Goal: Obtain resource: Download file/media

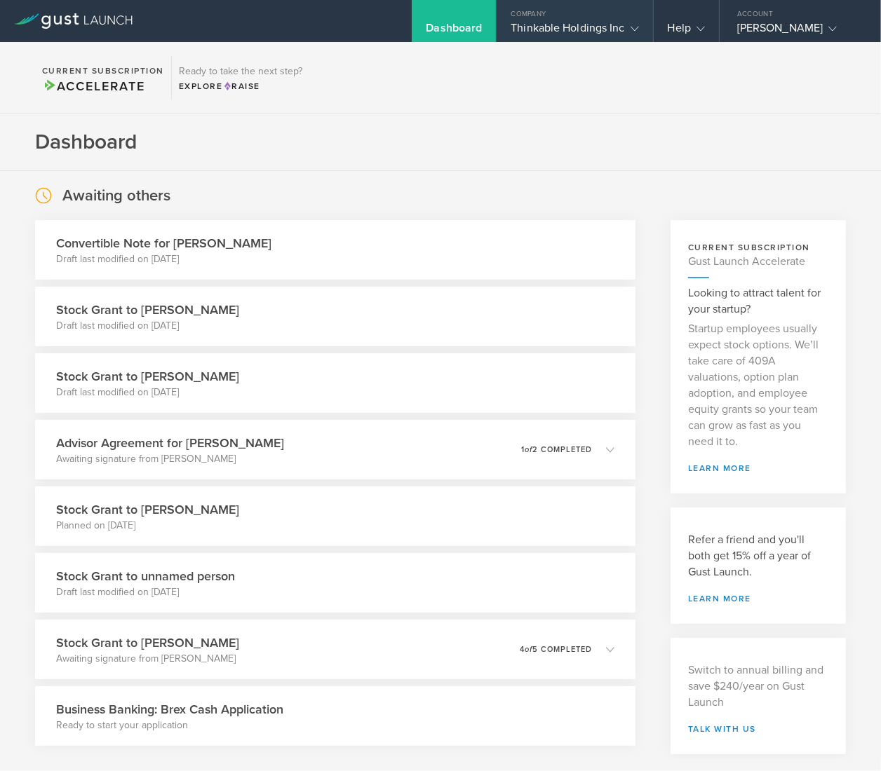
click at [558, 19] on div "Company" at bounding box center [574, 10] width 156 height 21
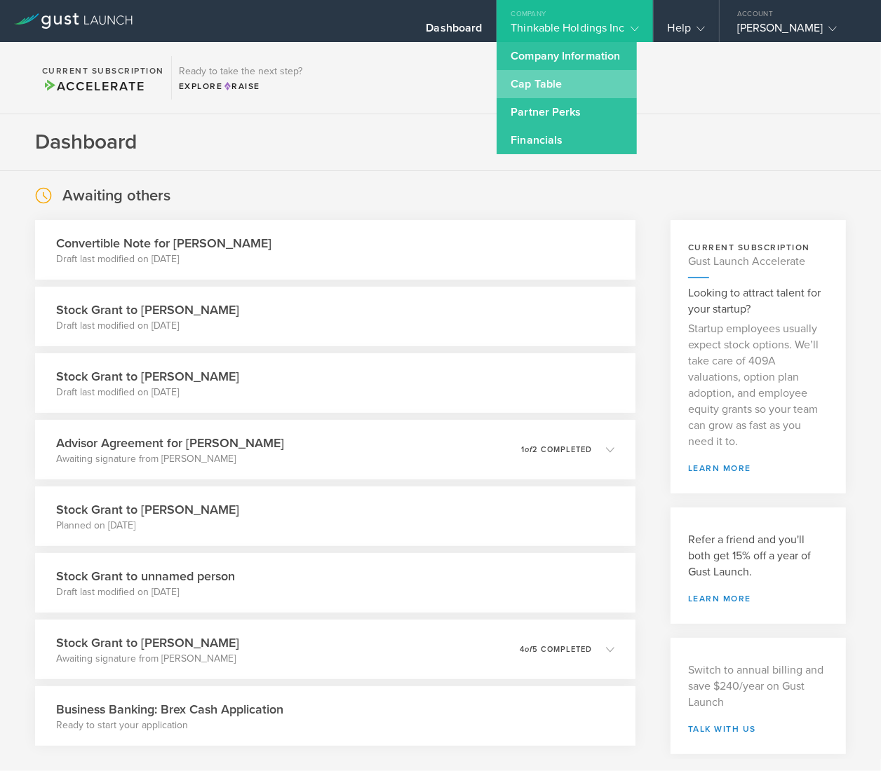
click at [557, 86] on link "Cap Table" at bounding box center [566, 84] width 140 height 28
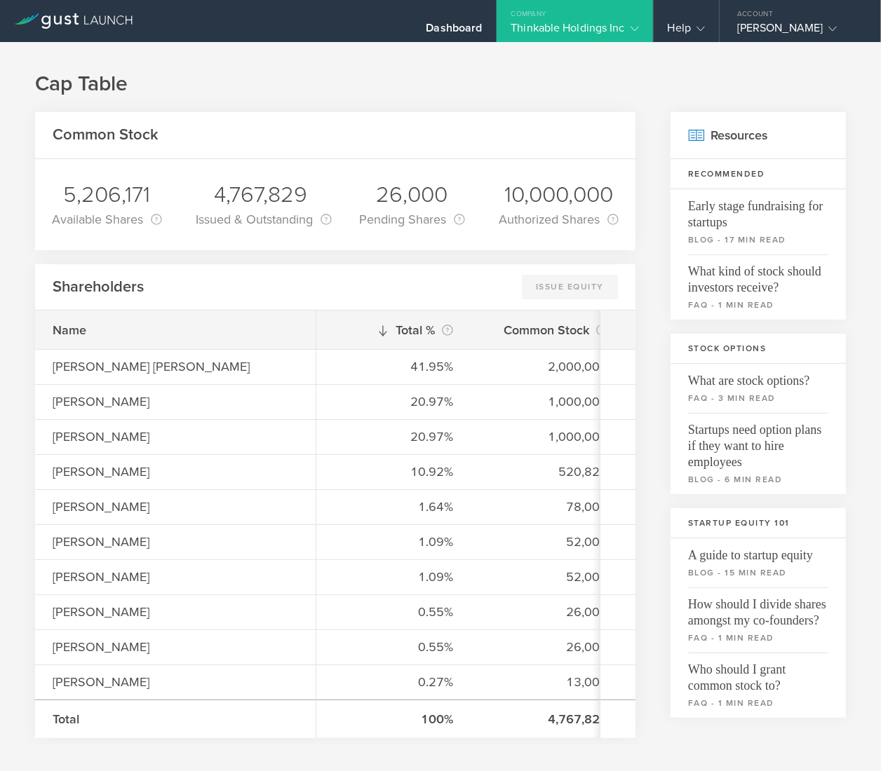
click at [445, 22] on div "Dashboard" at bounding box center [454, 31] width 56 height 21
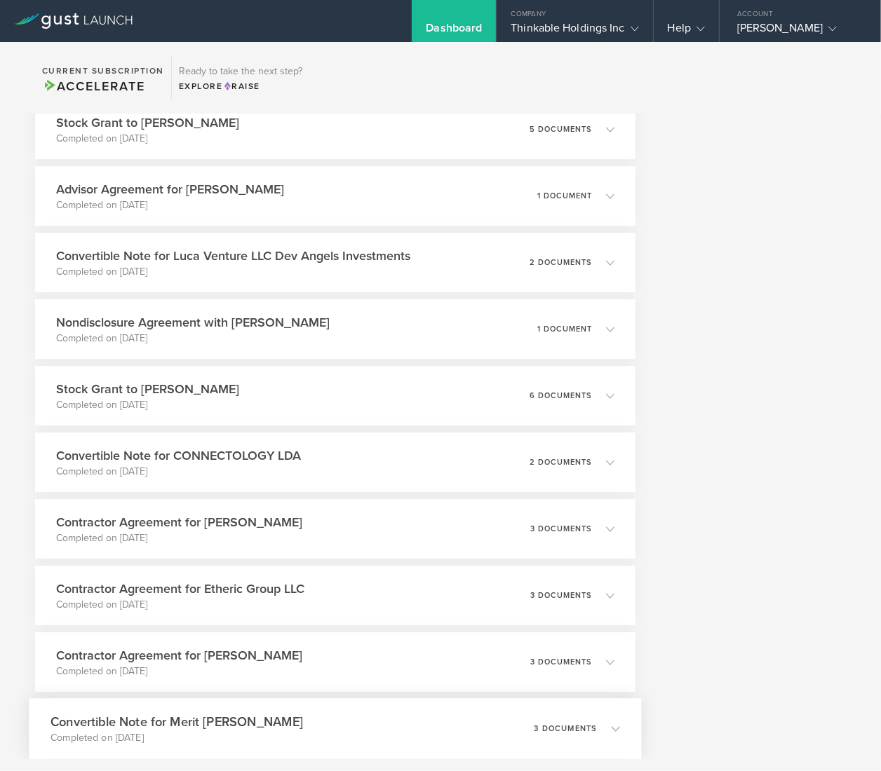
scroll to position [2646, 0]
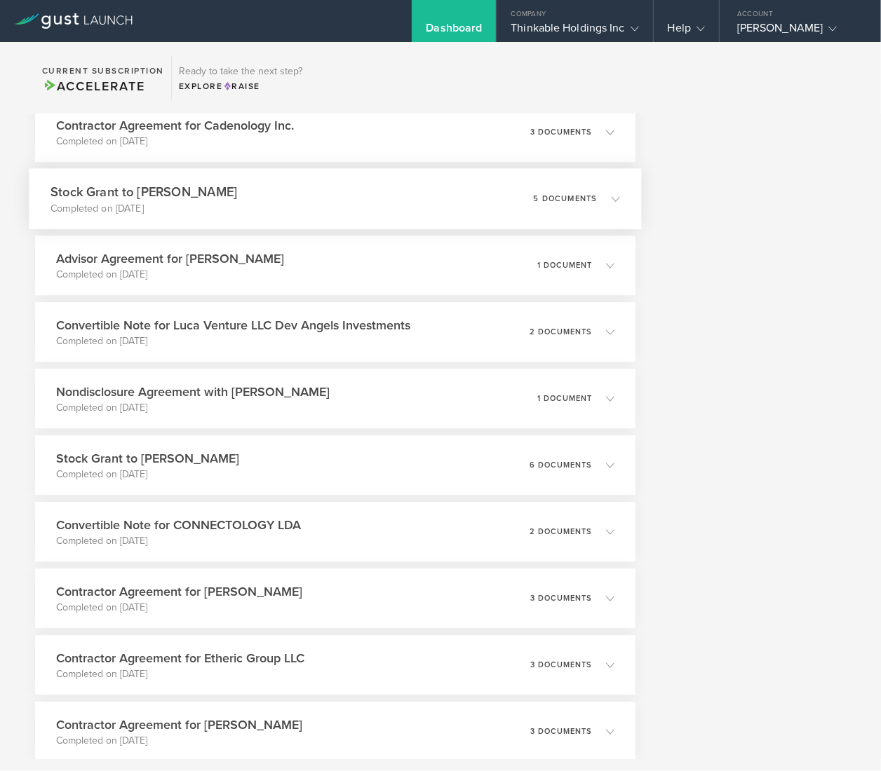
click at [212, 217] on div "Stock Grant to [PERSON_NAME] Completed on [DATE] 5 documents" at bounding box center [335, 198] width 612 height 61
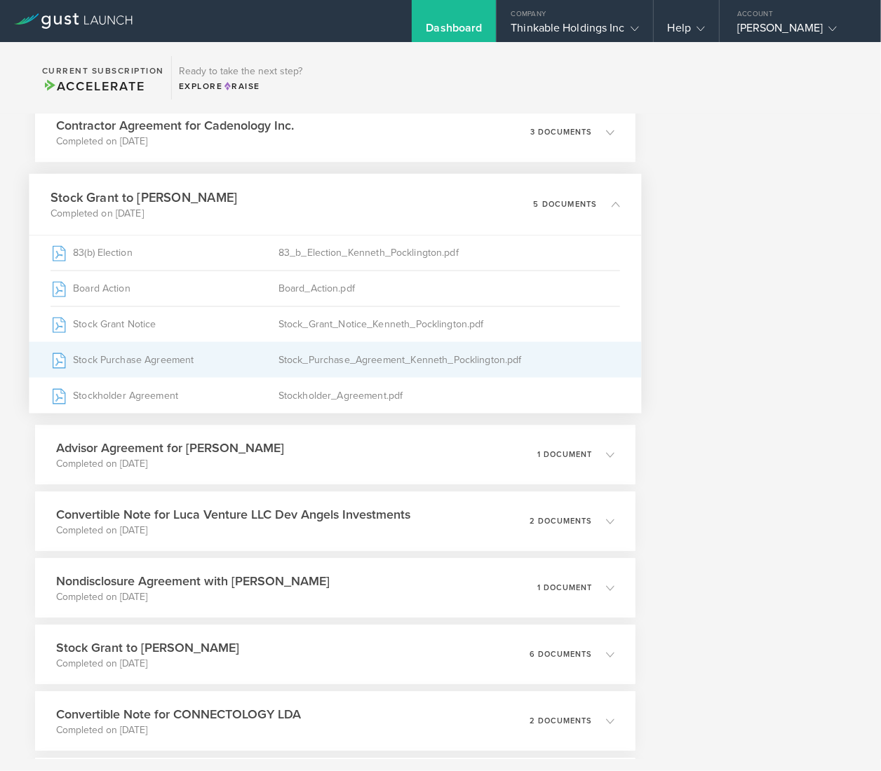
click at [130, 361] on div "Stock Purchase Agreement" at bounding box center [164, 359] width 228 height 35
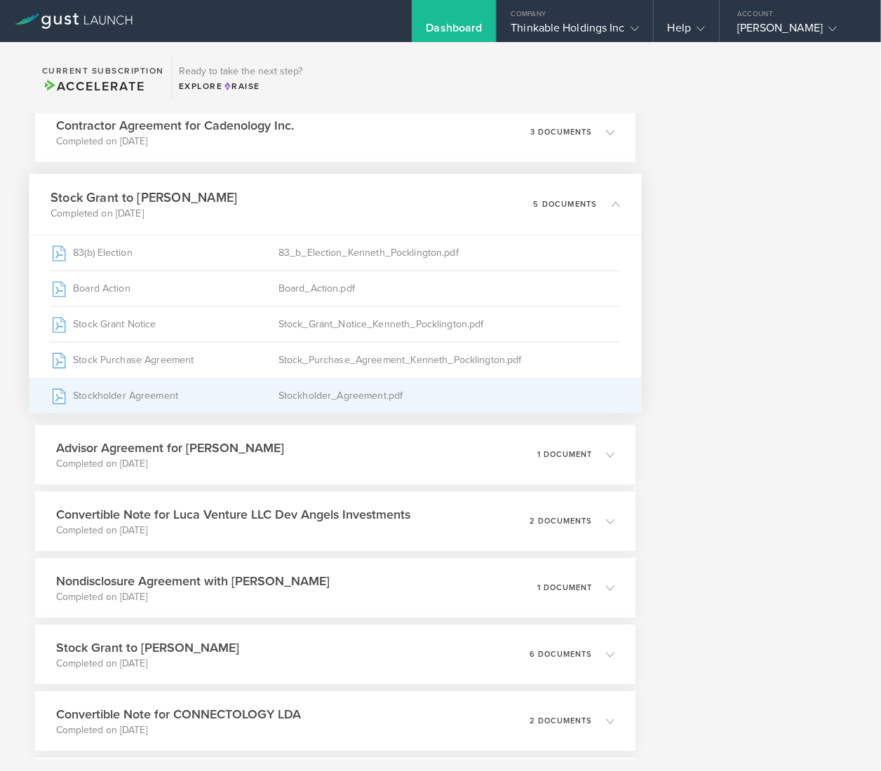
click at [156, 398] on div "Stockholder Agreement" at bounding box center [164, 395] width 228 height 35
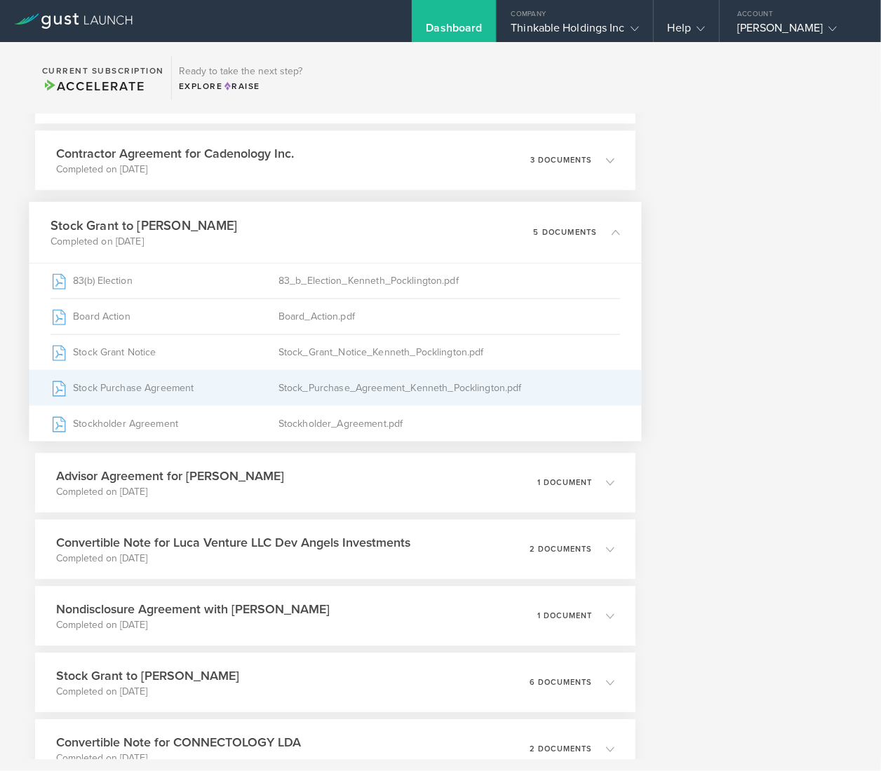
scroll to position [2533, 0]
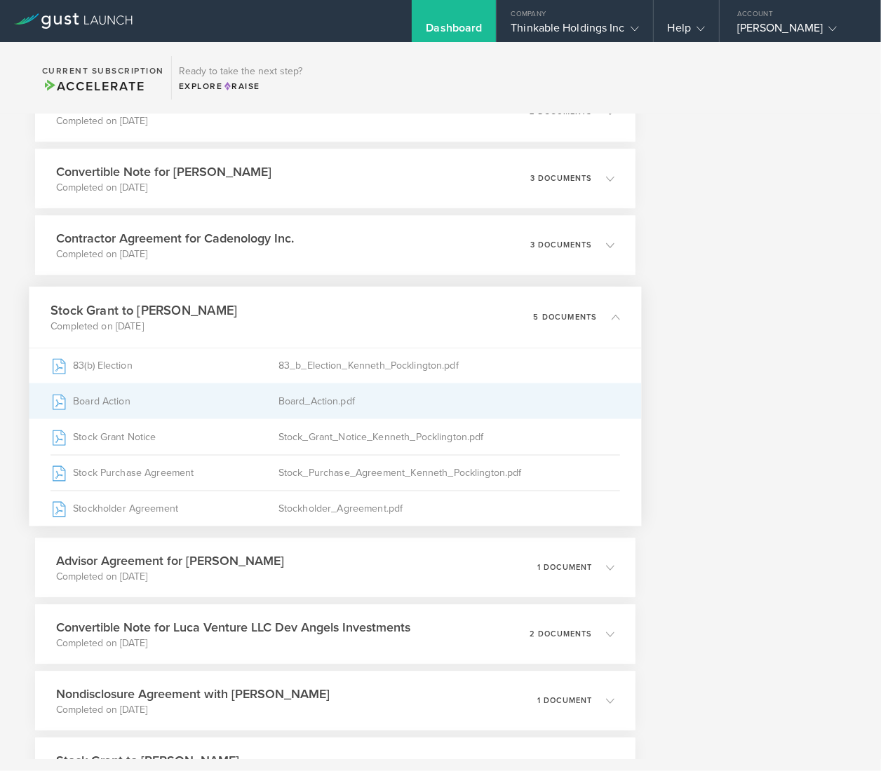
click at [306, 403] on div "Board_Action.pdf" at bounding box center [449, 401] width 342 height 35
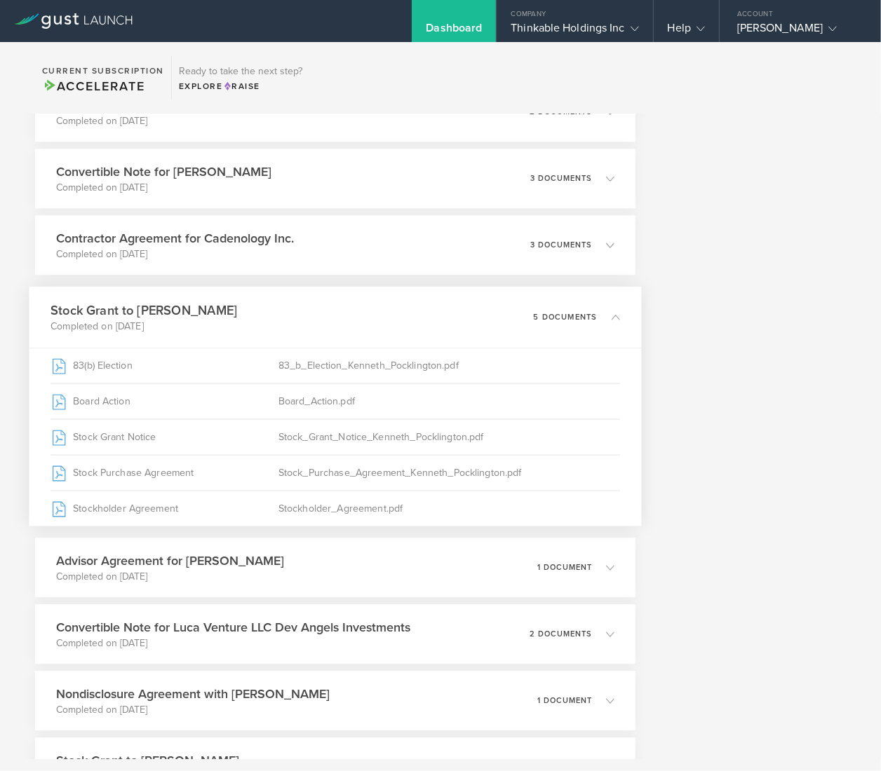
drag, startPoint x: 732, startPoint y: 83, endPoint x: 721, endPoint y: 78, distance: 12.5
click at [732, 83] on section "Current Subscription Accelerate Ready to take the next step? Explore Raise" at bounding box center [440, 78] width 881 height 72
